Goal: Check status: Check status

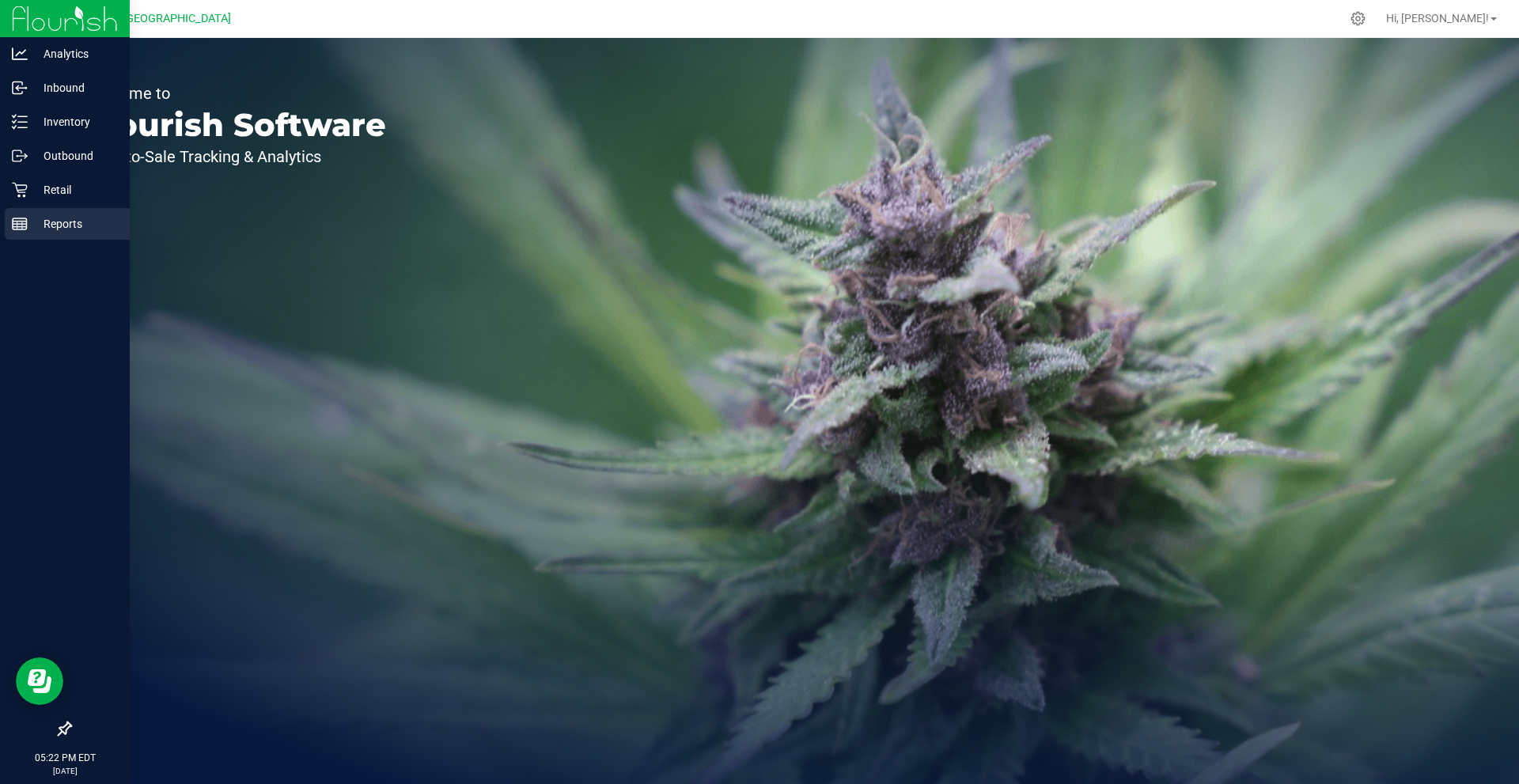
click at [22, 221] on line at bounding box center [20, 221] width 14 height 0
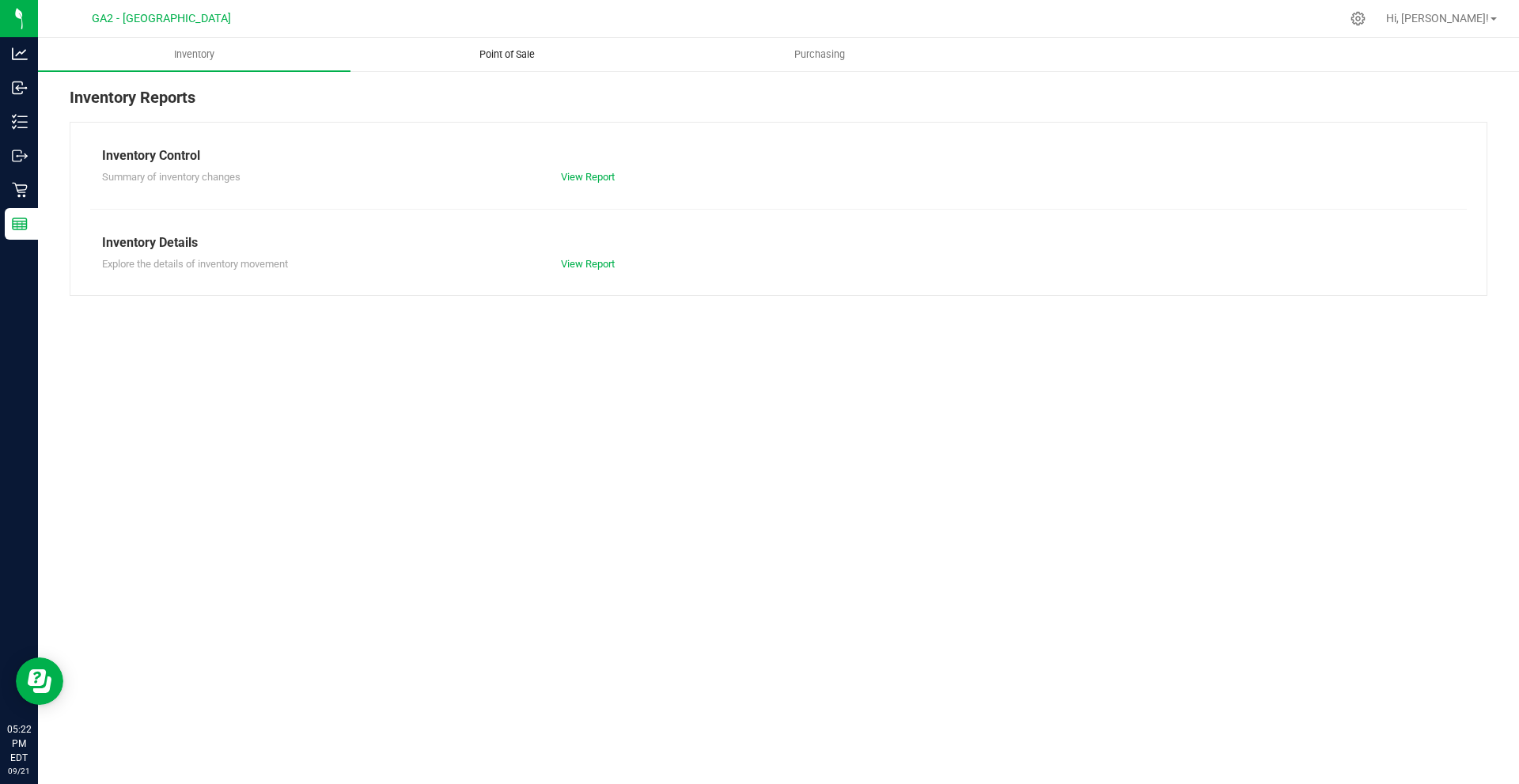
click at [534, 43] on uib-tab-heading "Point of Sale" at bounding box center [507, 54] width 311 height 31
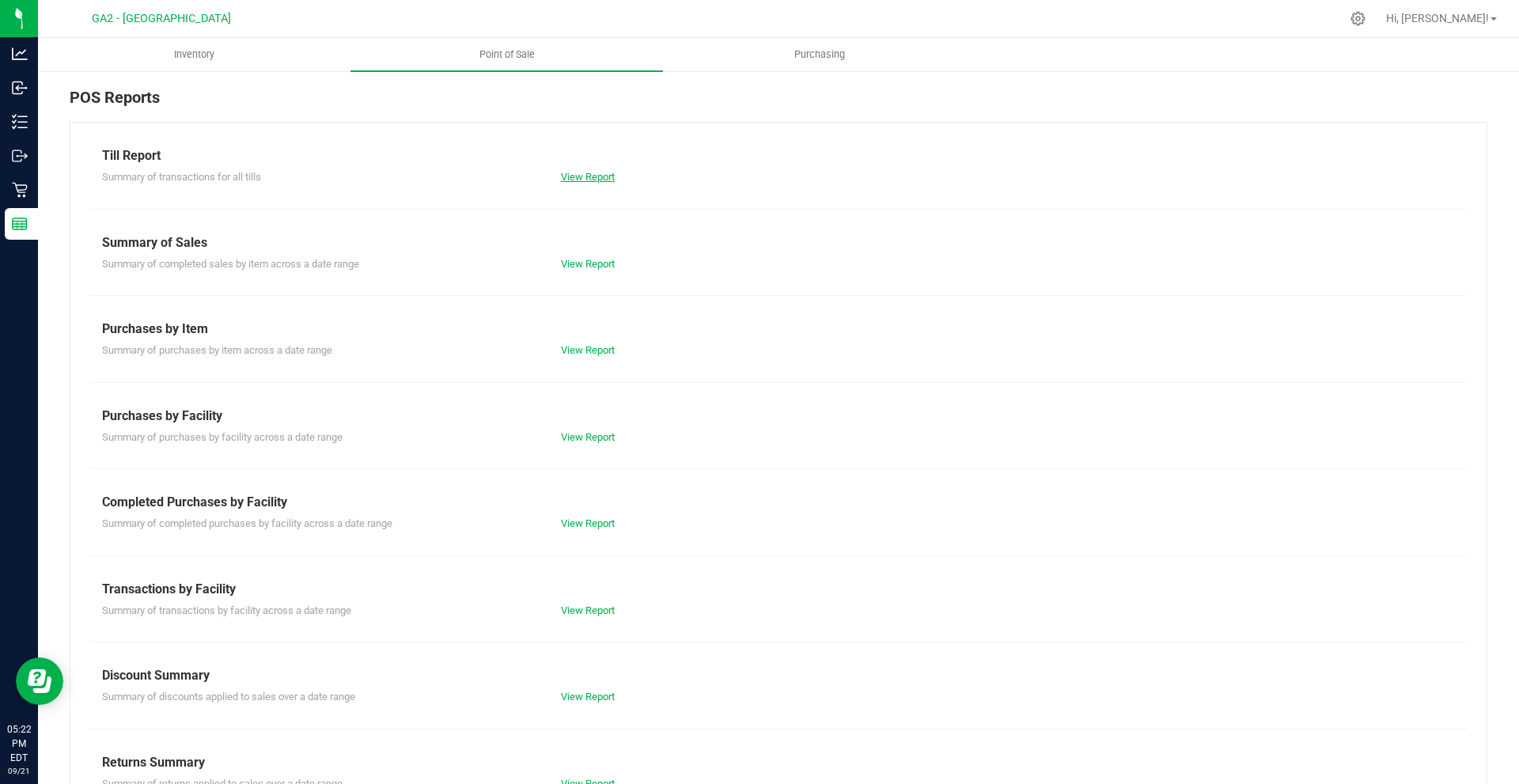
click at [586, 179] on link "View Report" at bounding box center [588, 177] width 54 height 12
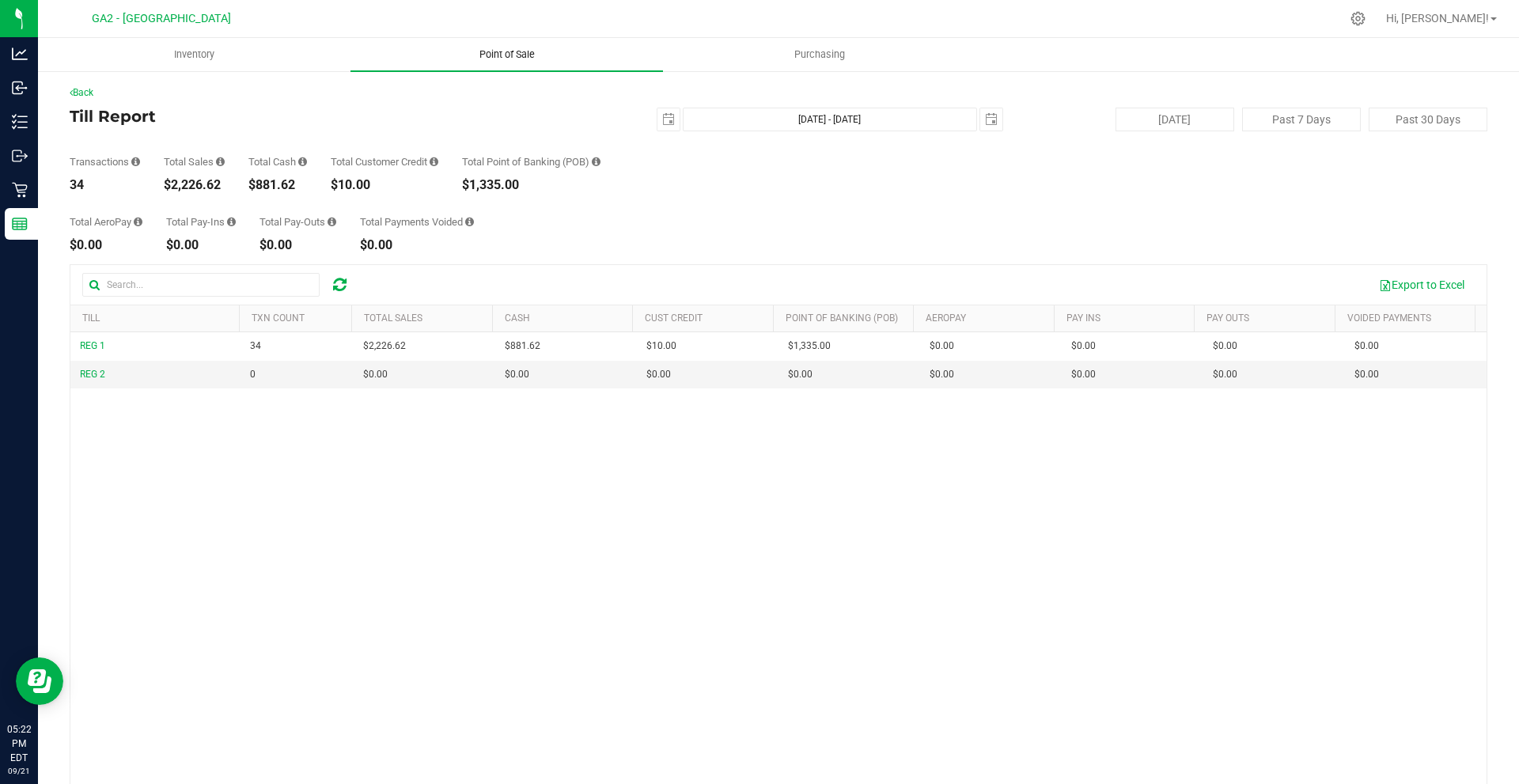
click at [536, 61] on uib-tab-heading "Point of Sale" at bounding box center [507, 54] width 312 height 33
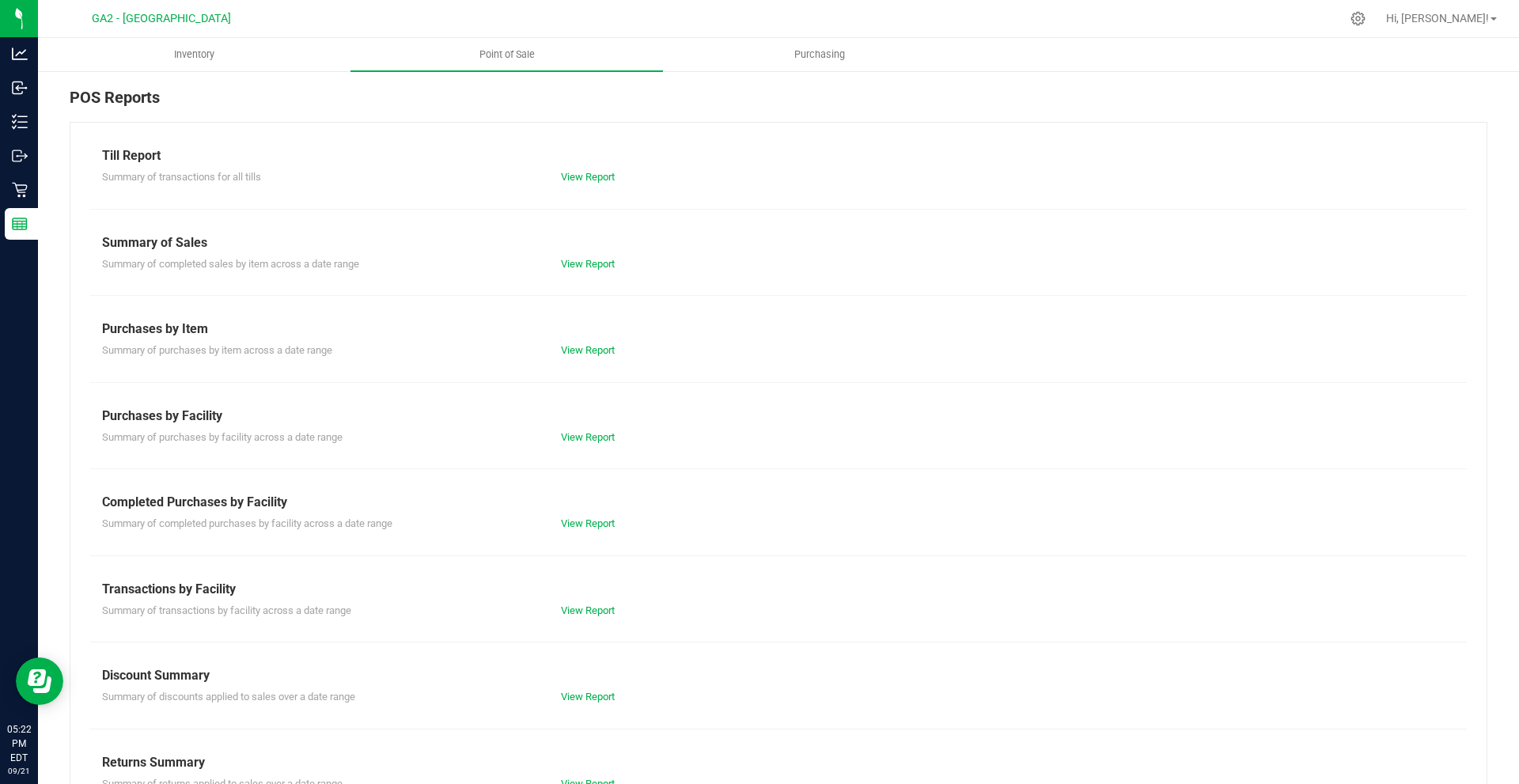
click at [590, 270] on div "View Report" at bounding box center [778, 264] width 459 height 16
click at [585, 260] on link "View Report" at bounding box center [588, 263] width 54 height 12
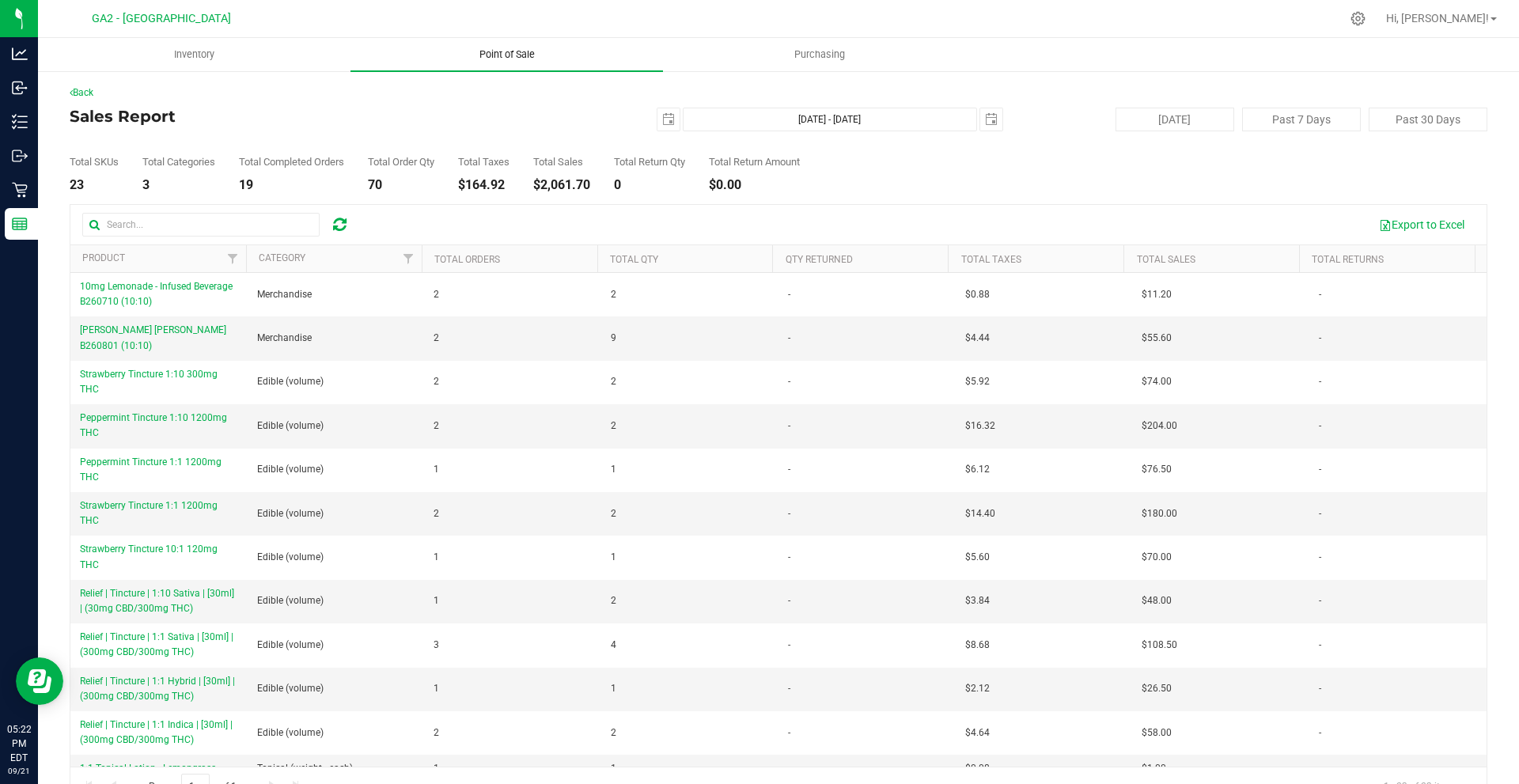
drag, startPoint x: 550, startPoint y: 14, endPoint x: 555, endPoint y: 56, distance: 42.3
click at [553, 31] on div at bounding box center [811, 19] width 1058 height 31
click at [555, 61] on span "Point of Sale" at bounding box center [507, 54] width 98 height 14
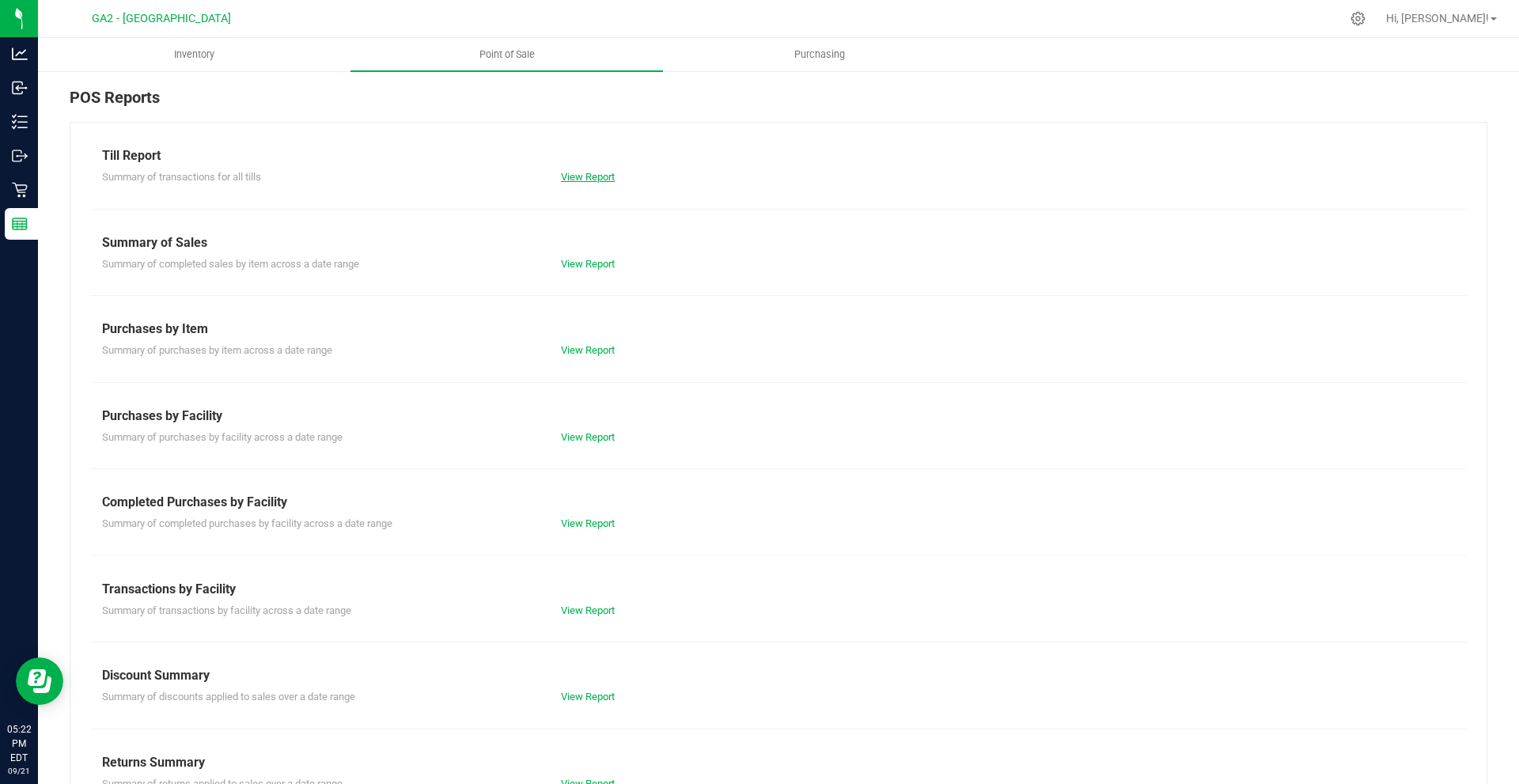
click at [571, 177] on link "View Report" at bounding box center [588, 177] width 54 height 12
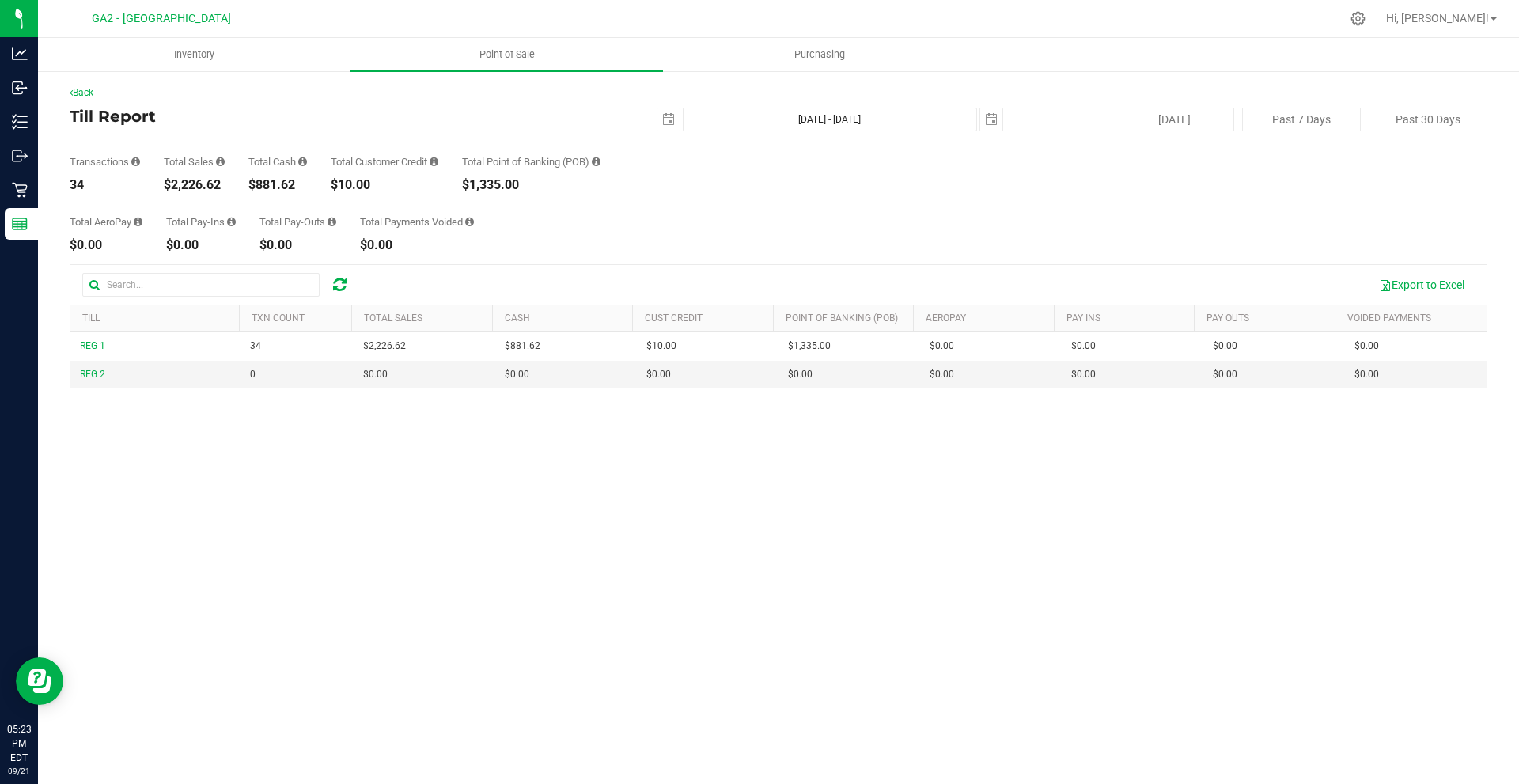
click at [728, 237] on div "Total AeroPay $0.00 Total Pay-Ins $0.00 Total Pay-Outs $0.00 Total Payments Voi…" at bounding box center [778, 221] width 1418 height 60
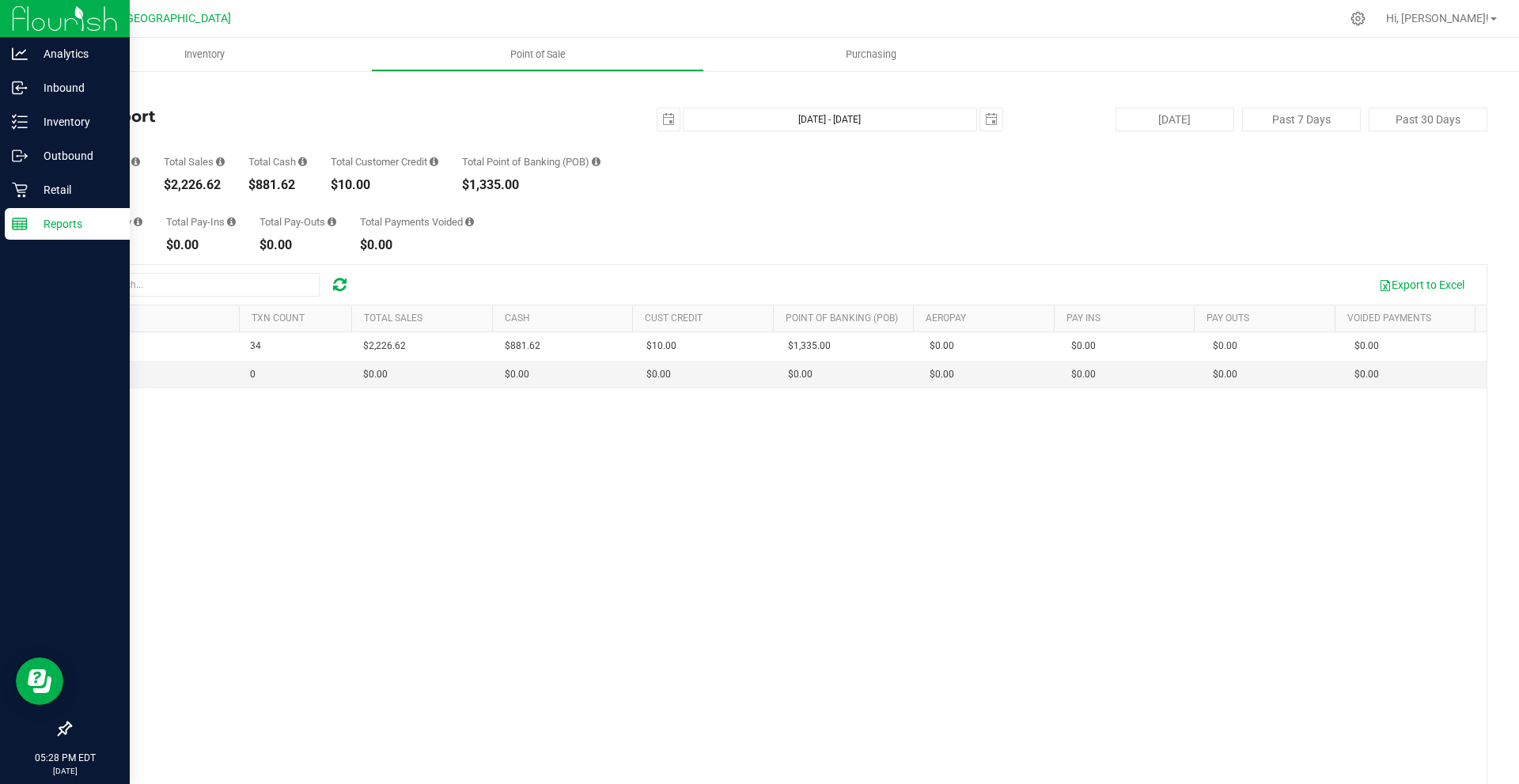
click at [59, 213] on div "Reports" at bounding box center [67, 223] width 125 height 31
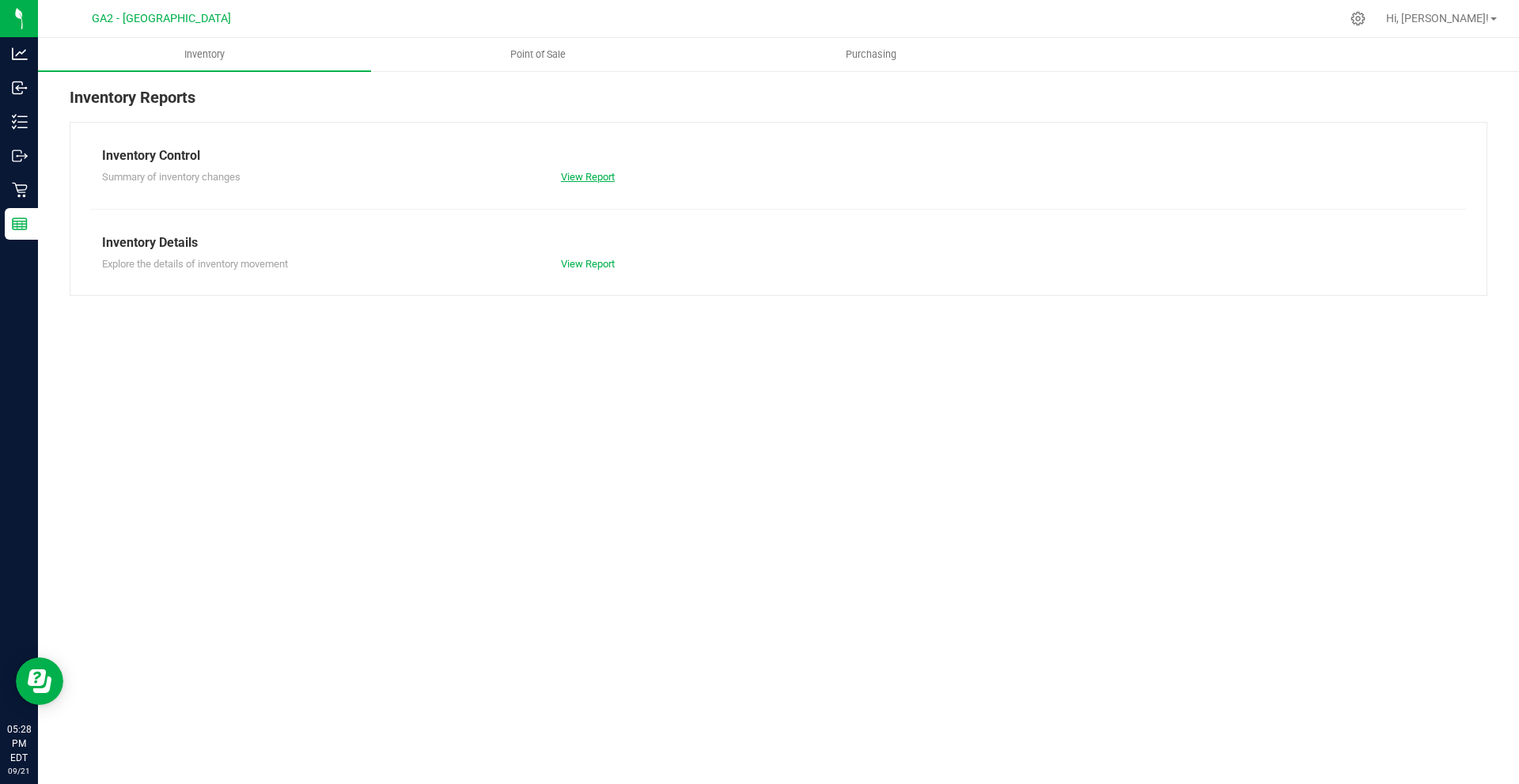
click at [573, 174] on link "View Report" at bounding box center [588, 177] width 54 height 12
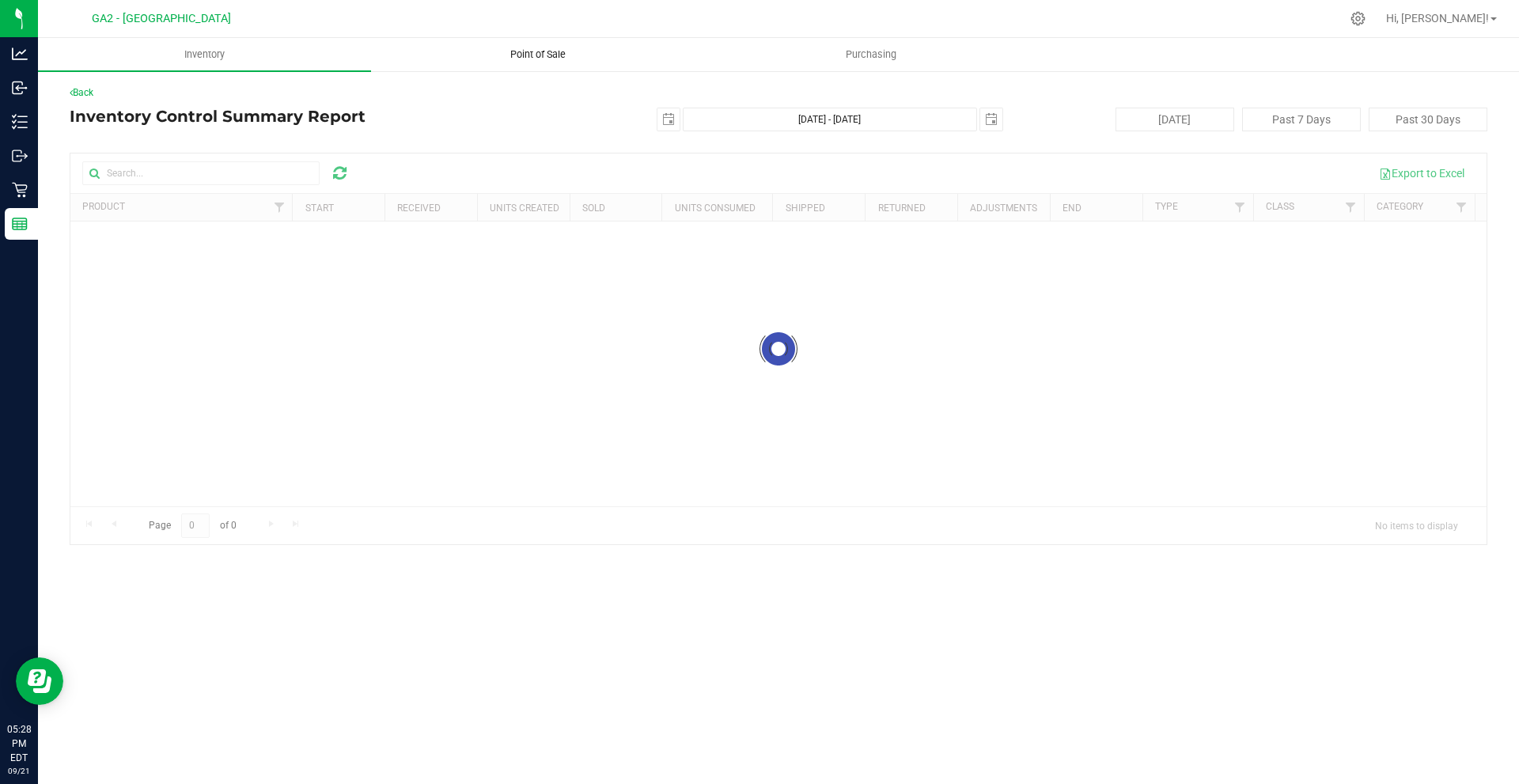
click at [514, 50] on span "Point of Sale" at bounding box center [538, 54] width 98 height 14
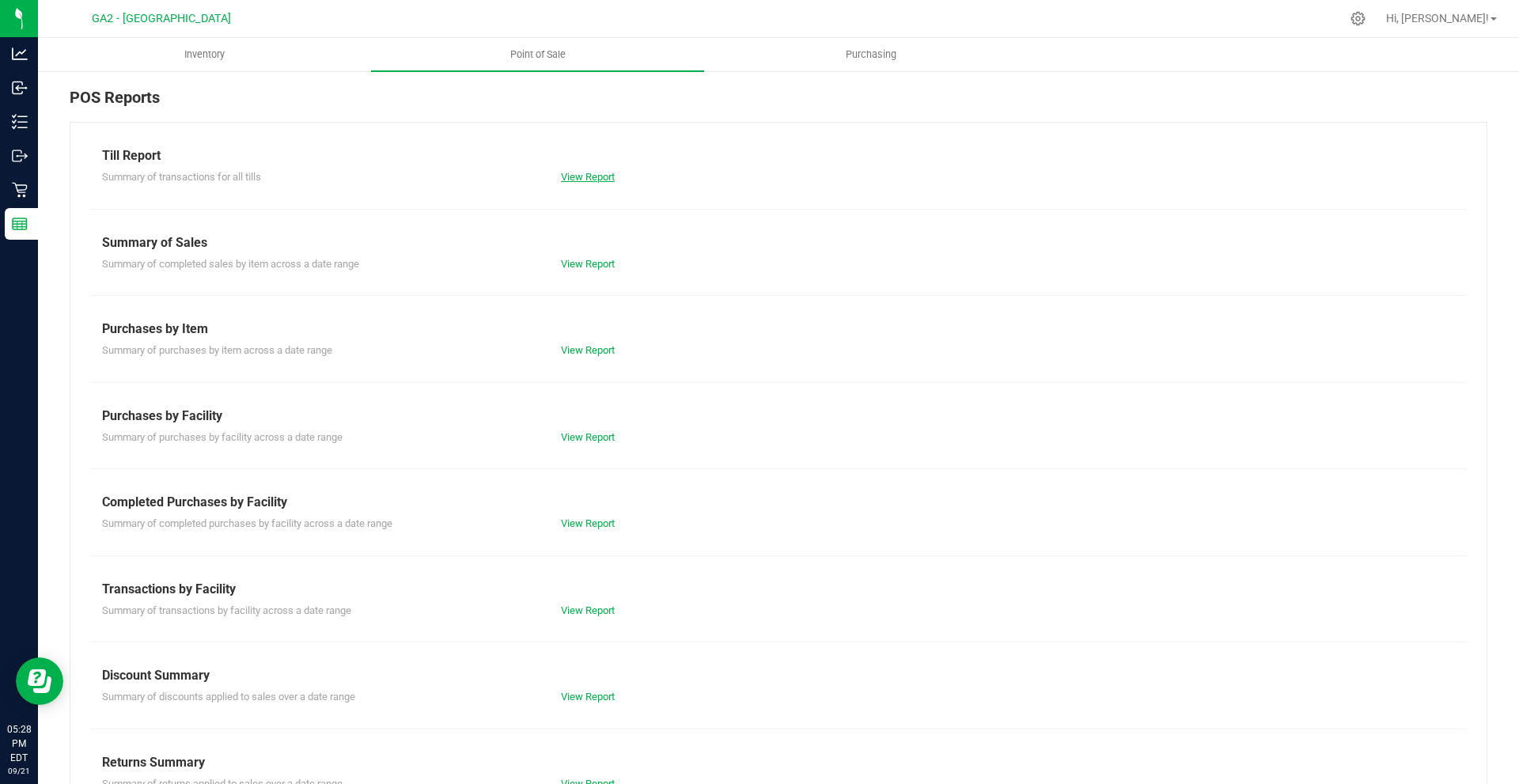
click at [604, 177] on link "View Report" at bounding box center [588, 177] width 54 height 12
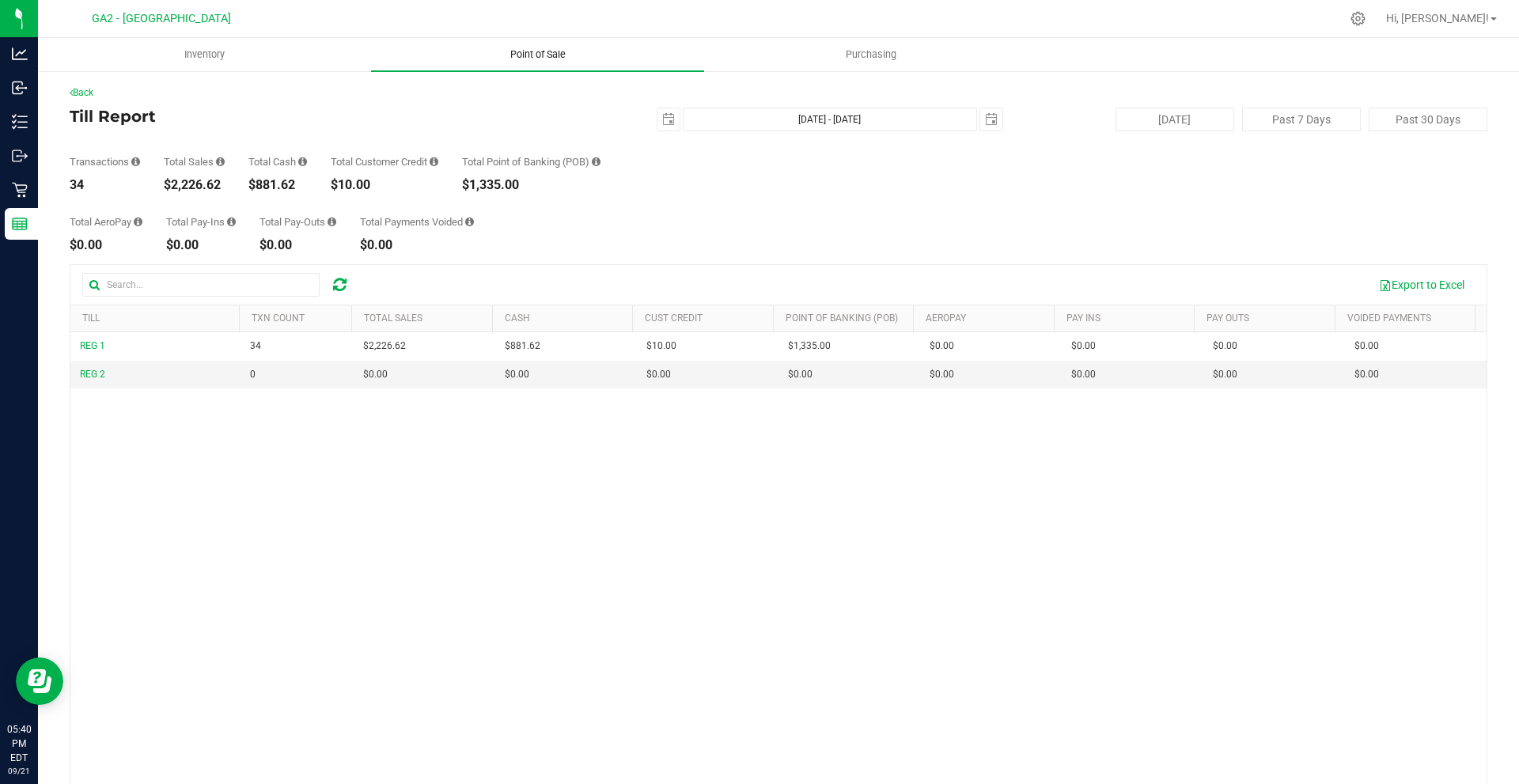
click at [527, 51] on span "Point of Sale" at bounding box center [538, 54] width 98 height 14
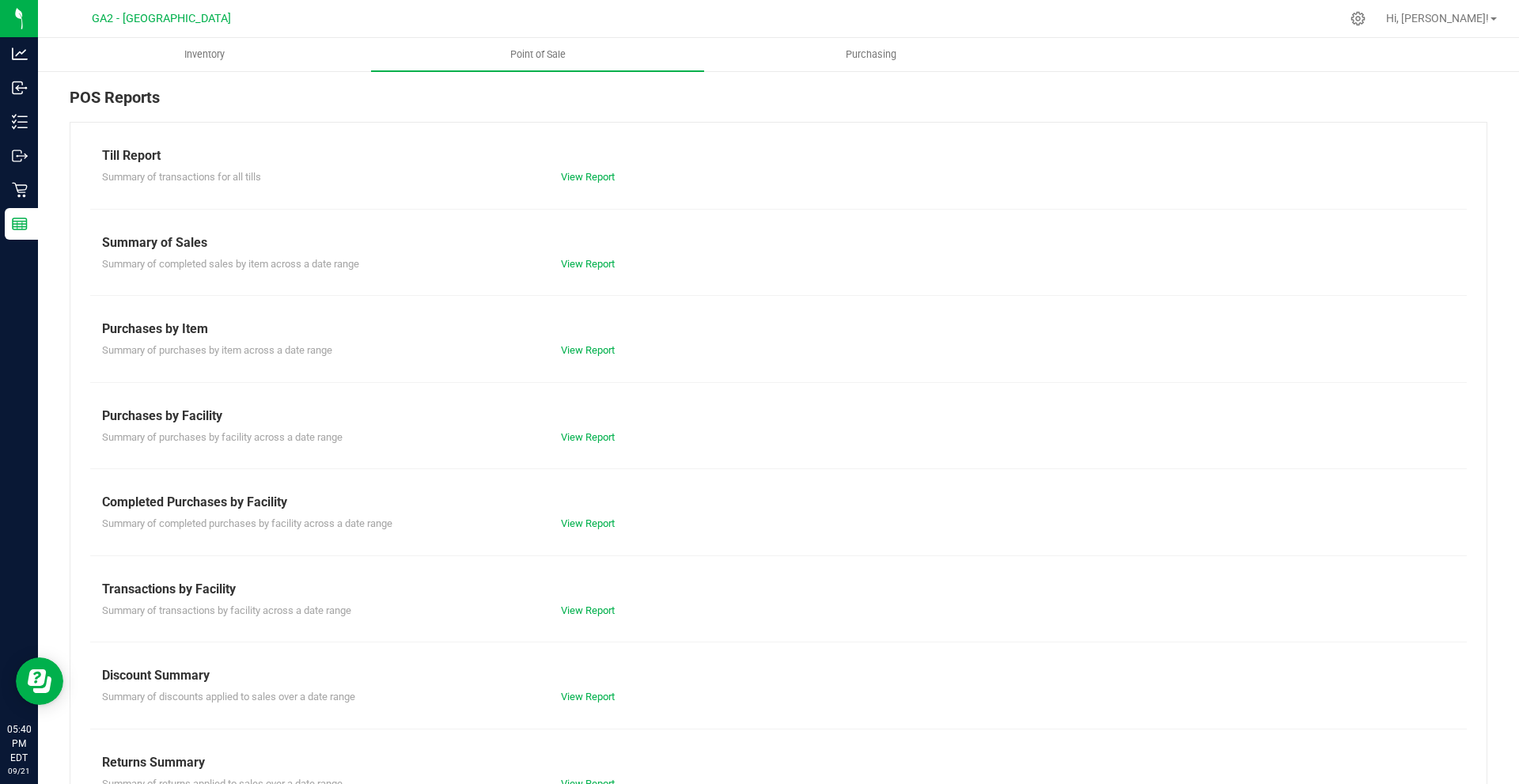
drag, startPoint x: 596, startPoint y: 164, endPoint x: 585, endPoint y: 170, distance: 12.5
click at [586, 169] on div "Till Report Summary of transactions for all tills View Report" at bounding box center [778, 165] width 1353 height 38
click at [585, 170] on div "View Report" at bounding box center [778, 177] width 459 height 16
click at [586, 174] on link "View Report" at bounding box center [588, 177] width 54 height 12
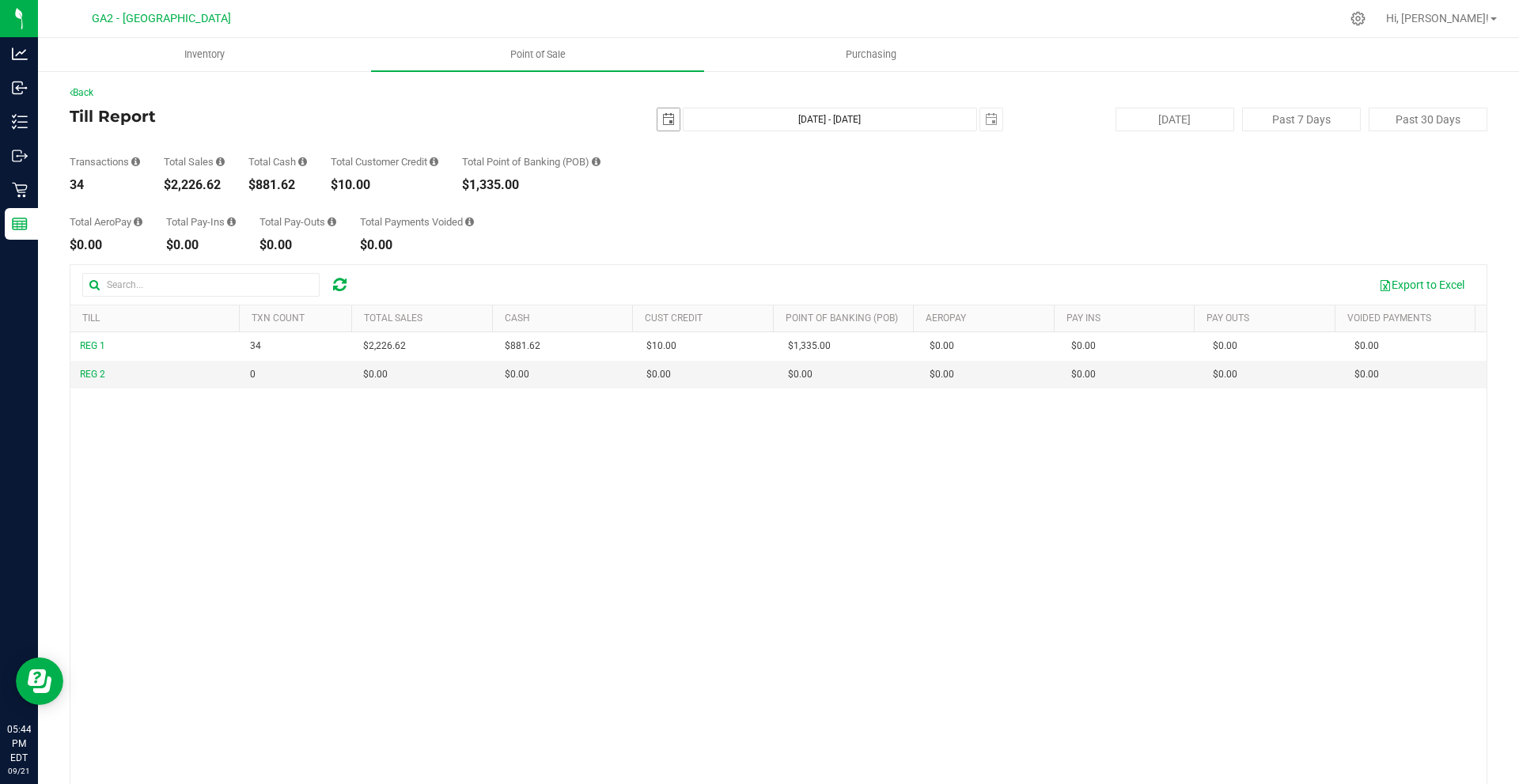
click at [662, 119] on span "select" at bounding box center [668, 120] width 12 height 12
